Goal: Navigation & Orientation: Find specific page/section

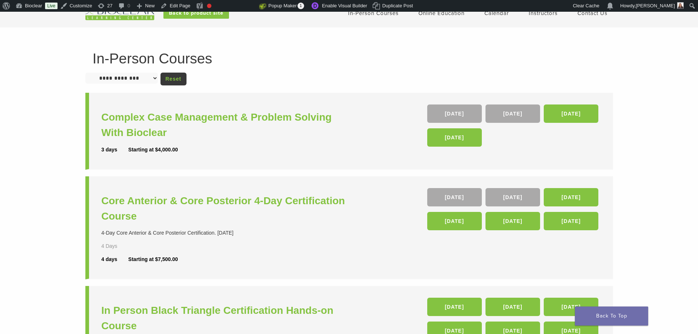
scroll to position [12, 0]
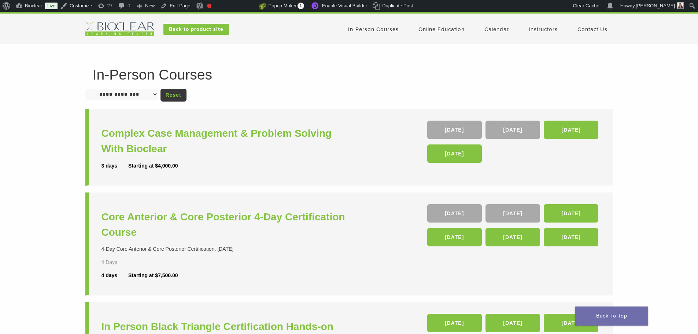
click at [499, 30] on link "Calendar" at bounding box center [496, 29] width 25 height 7
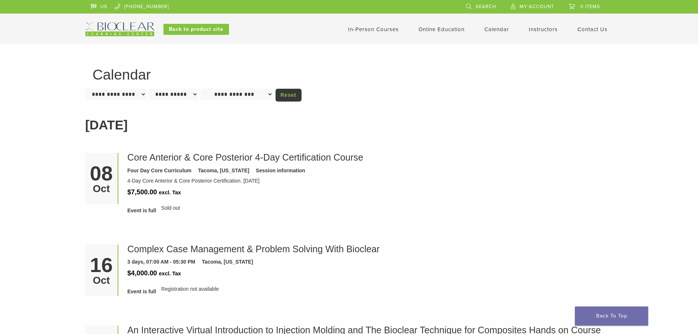
click at [368, 30] on link "In-Person Courses" at bounding box center [373, 29] width 51 height 7
